Goal: Complete application form: Complete application form

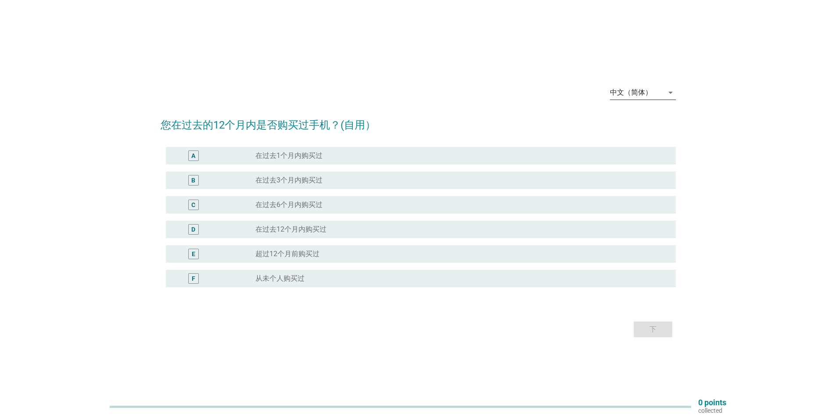
click at [662, 93] on div "中文（简体）" at bounding box center [637, 93] width 54 height 14
click at [635, 95] on div "English" at bounding box center [643, 99] width 52 height 11
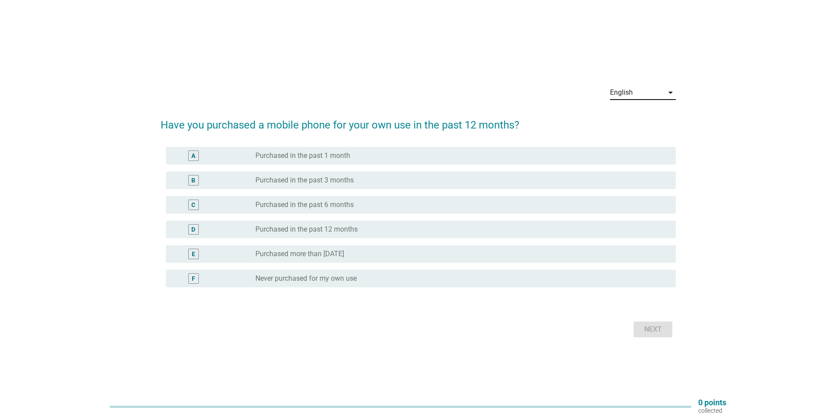
click at [304, 253] on label "Purchased more than [DATE]" at bounding box center [299, 254] width 89 height 9
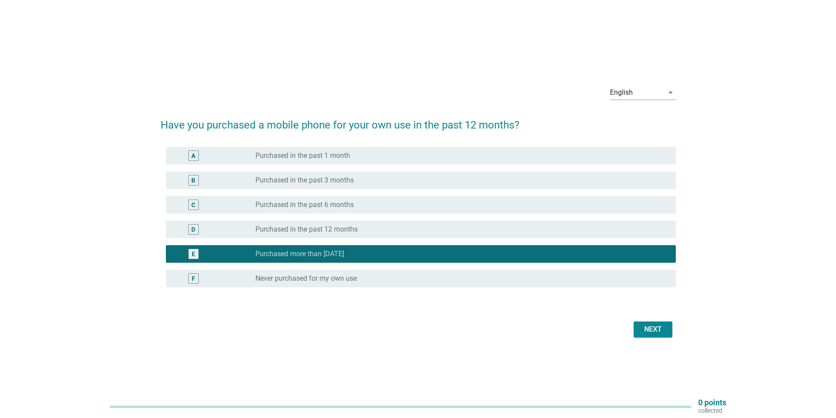
click at [653, 326] on div "Next" at bounding box center [653, 329] width 25 height 11
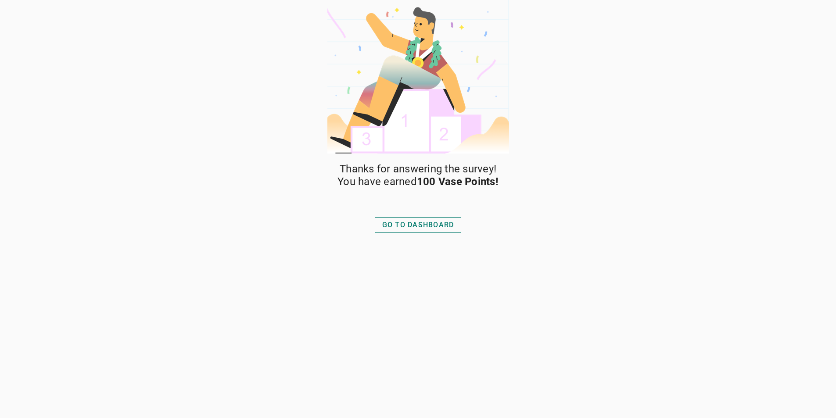
click at [455, 225] on button "GO TO DASHBOARD" at bounding box center [418, 225] width 87 height 16
